Goal: Task Accomplishment & Management: Use online tool/utility

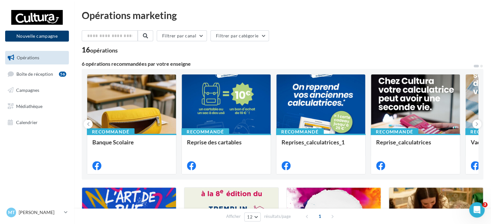
click at [54, 38] on button "Nouvelle campagne" at bounding box center [37, 36] width 64 height 11
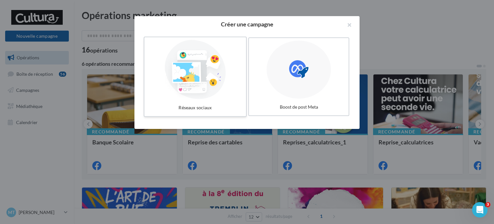
click at [220, 99] on label "Réseaux sociaux" at bounding box center [195, 77] width 103 height 80
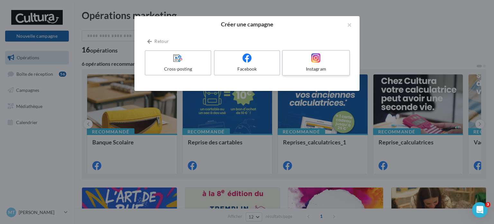
click at [315, 59] on icon at bounding box center [316, 57] width 9 height 9
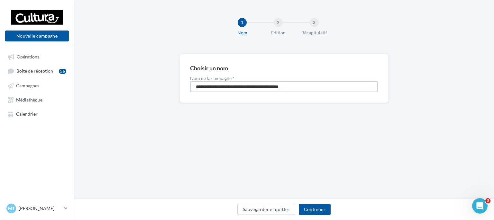
drag, startPoint x: 318, startPoint y: 87, endPoint x: 175, endPoint y: 92, distance: 142.7
click at [175, 92] on div "**********" at bounding box center [284, 89] width 420 height 70
type input "**********"
click at [315, 207] on button "Continuer" at bounding box center [315, 209] width 32 height 11
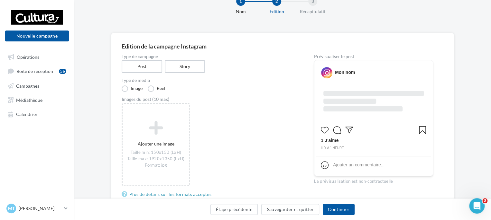
scroll to position [23, 0]
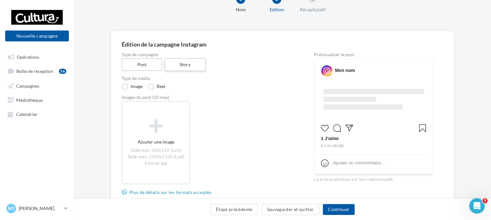
click at [174, 67] on label "Story" at bounding box center [184, 64] width 41 height 13
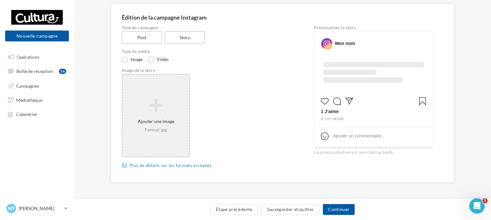
click at [136, 105] on icon at bounding box center [155, 105] width 61 height 15
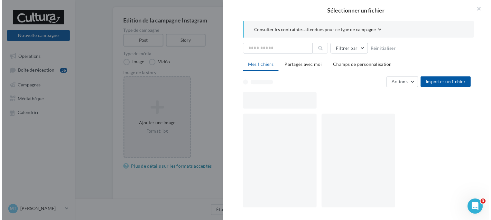
scroll to position [50, 0]
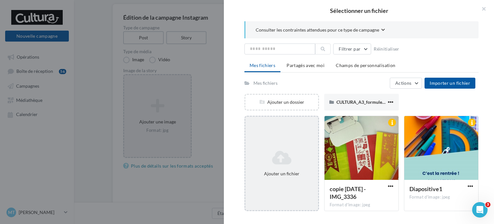
click at [298, 154] on icon at bounding box center [282, 157] width 68 height 15
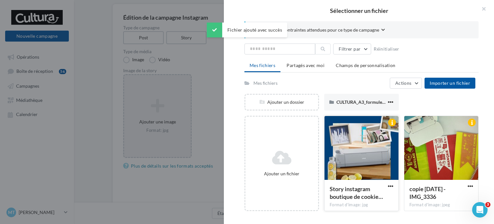
click at [352, 135] on div at bounding box center [362, 148] width 74 height 64
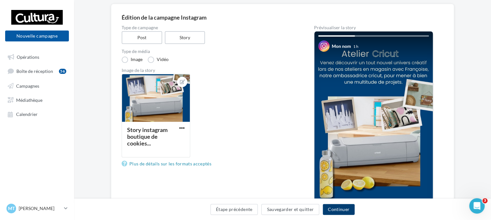
click at [350, 205] on button "Continuer" at bounding box center [339, 209] width 32 height 11
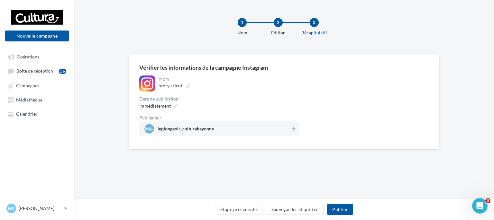
click at [290, 79] on div "Nom" at bounding box center [228, 79] width 139 height 5
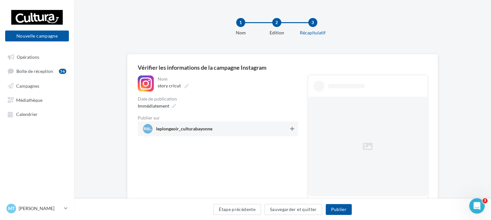
click at [292, 127] on icon at bounding box center [292, 129] width 4 height 5
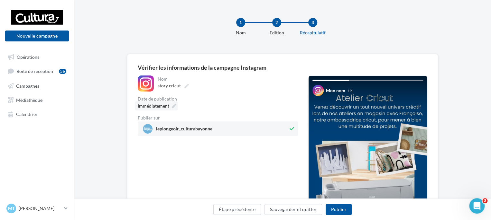
click at [174, 105] on icon at bounding box center [174, 106] width 5 height 5
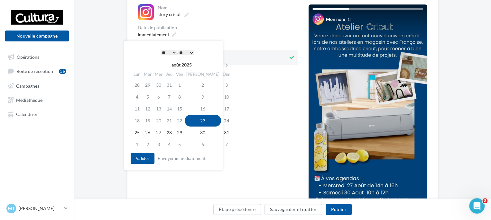
scroll to position [72, 0]
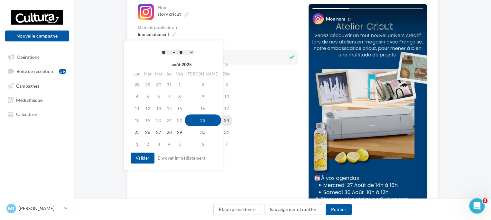
click at [221, 120] on td "24" at bounding box center [226, 121] width 11 height 12
click at [171, 51] on select "* * * * * * * * * * ** ** ** ** ** ** ** ** ** ** ** ** ** **" at bounding box center [169, 52] width 16 height 5
click at [189, 55] on select "** ** ** ** ** **" at bounding box center [186, 52] width 16 height 5
click at [143, 160] on button "Valider" at bounding box center [143, 158] width 24 height 11
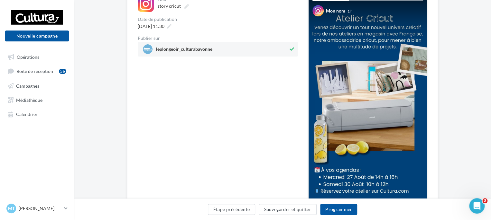
scroll to position [80, 0]
click at [481, 206] on div "Ouvrir le Messenger Intercom" at bounding box center [475, 205] width 21 height 21
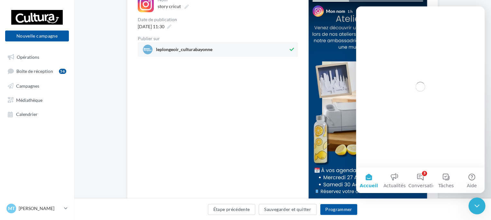
scroll to position [0, 0]
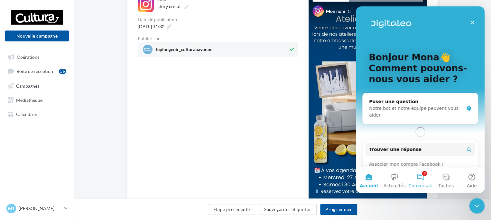
click at [422, 179] on button "3 Conversations" at bounding box center [421, 181] width 26 height 26
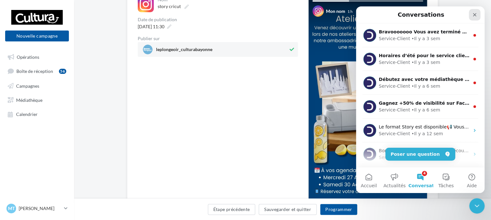
click at [473, 18] on div "Fermer" at bounding box center [475, 15] width 12 height 12
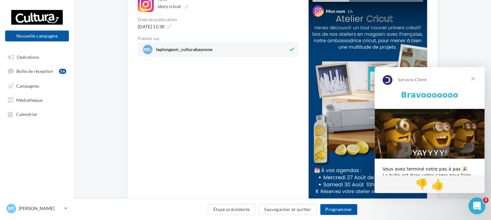
click at [482, 207] on div "Ouvrir le Messenger Intercom" at bounding box center [475, 205] width 21 height 21
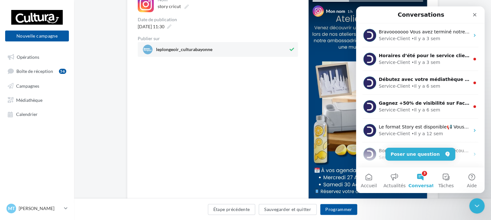
drag, startPoint x: 12, startPoint y: 9, endPoint x: 331, endPoint y: 169, distance: 356.4
click at [331, 169] on img at bounding box center [368, 101] width 118 height 211
click at [430, 172] on button "3 Conversations" at bounding box center [421, 181] width 26 height 26
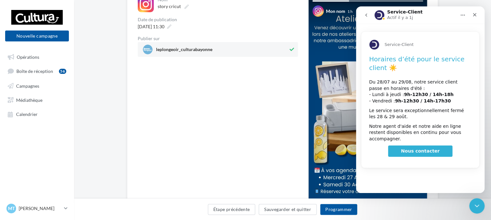
click at [366, 13] on icon "go back" at bounding box center [366, 15] width 5 height 5
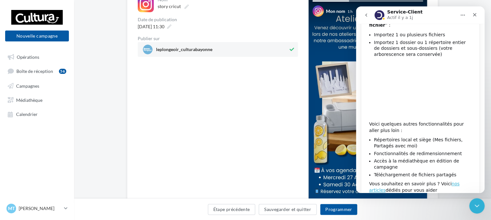
scroll to position [74, 0]
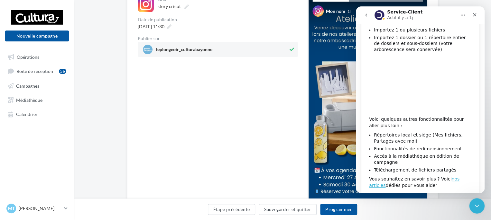
click at [365, 18] on button "go back" at bounding box center [366, 15] width 12 height 12
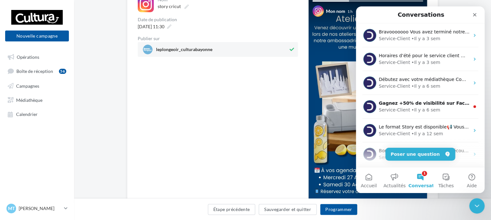
scroll to position [0, 0]
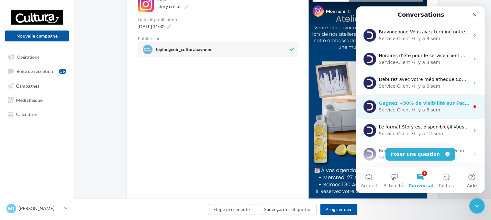
click at [411, 113] on div "• Il y a 6 sem" at bounding box center [425, 110] width 29 height 7
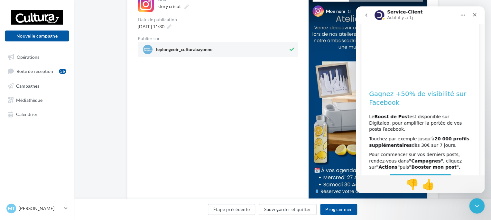
scroll to position [62, 0]
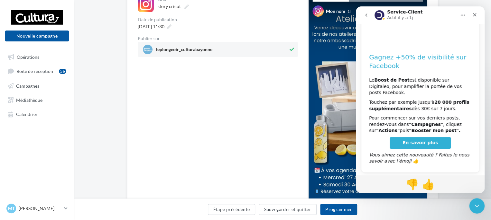
click at [366, 20] on button "go back" at bounding box center [366, 15] width 12 height 12
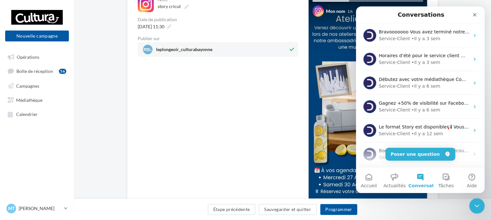
scroll to position [0, 0]
click at [473, 16] on icon "Fermer" at bounding box center [474, 14] width 5 height 5
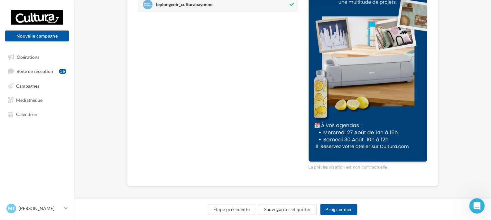
scroll to position [128, 0]
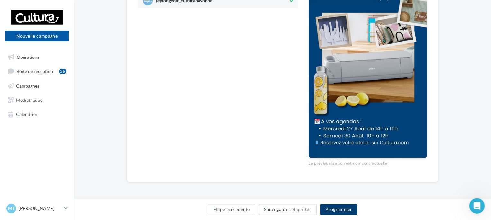
click at [331, 209] on button "Programmer" at bounding box center [338, 209] width 37 height 11
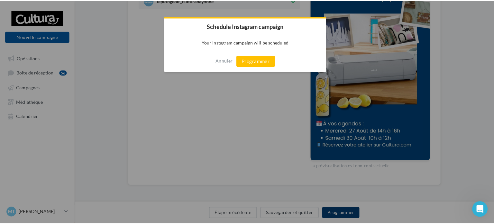
scroll to position [125, 0]
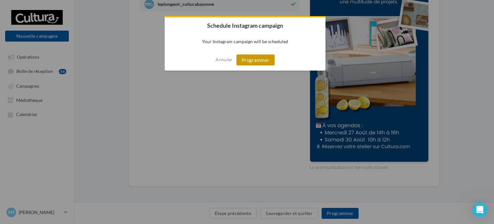
click at [257, 59] on button "Programmer" at bounding box center [256, 59] width 38 height 11
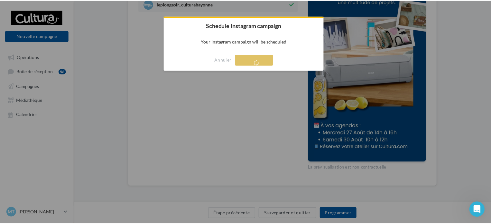
scroll to position [10, 0]
